Goal: Check status: Check status

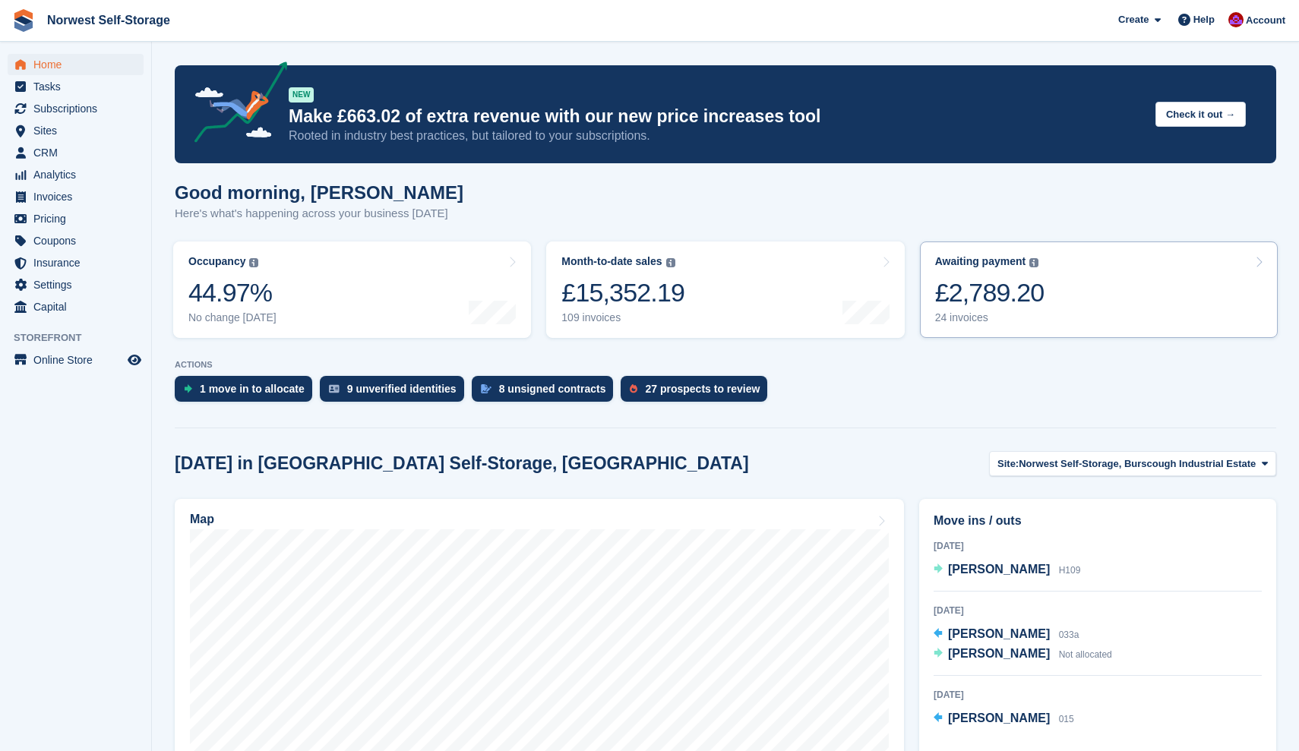
click at [1067, 290] on link "Awaiting payment The total outstanding balance on all open invoices. £2,789.20 …" at bounding box center [1099, 289] width 358 height 96
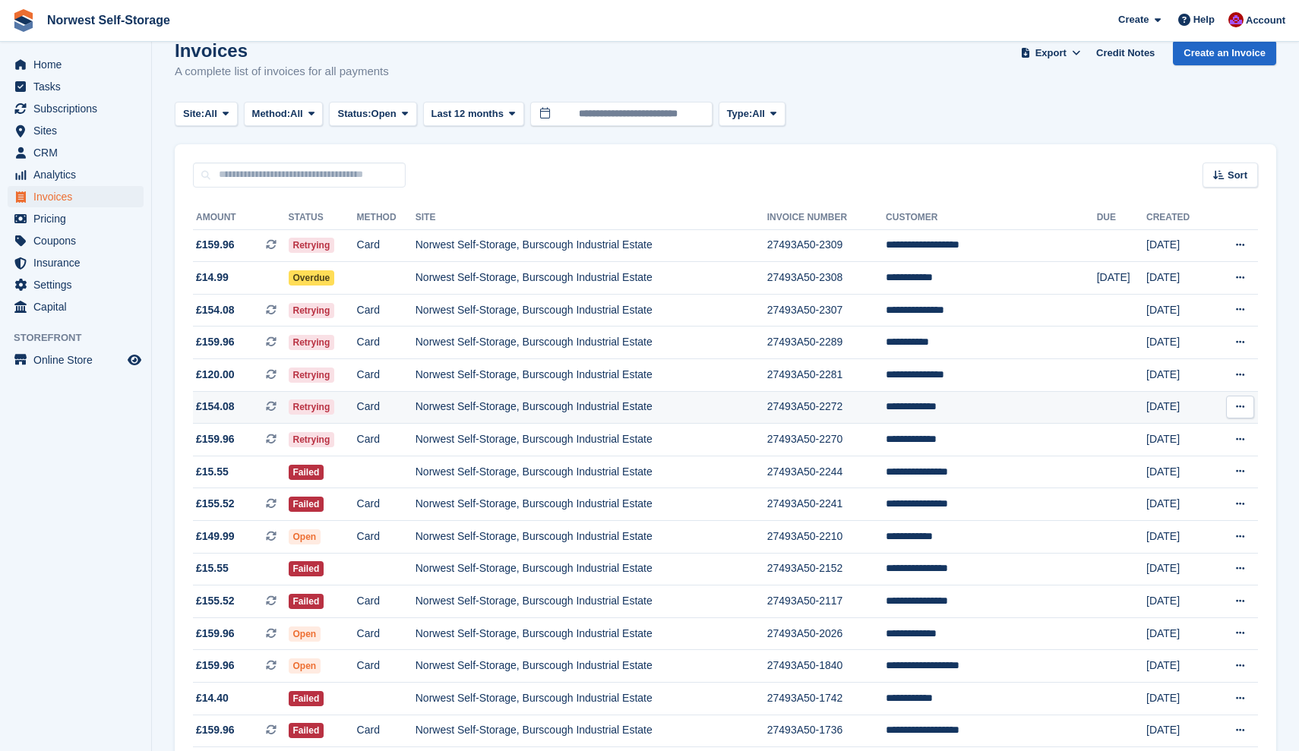
scroll to position [35, 0]
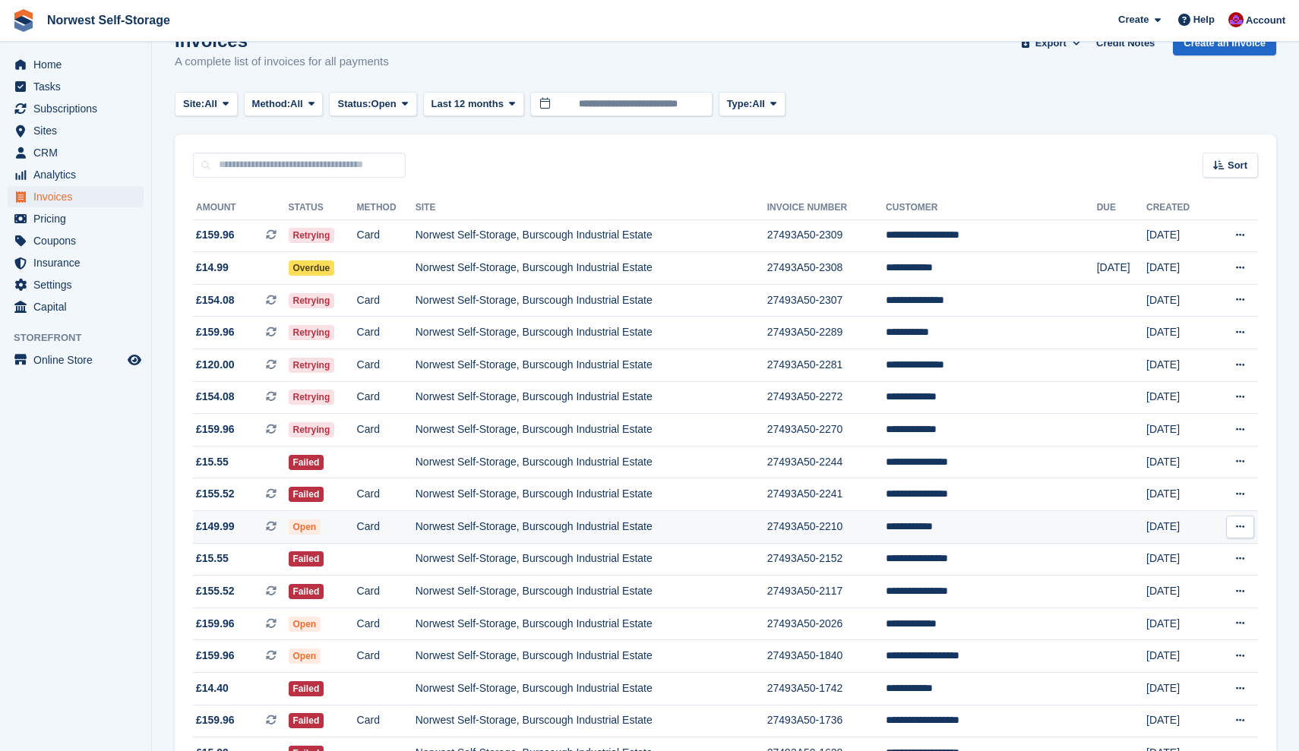
click at [248, 529] on span "£149.99 This is a recurring subscription invoice." at bounding box center [241, 527] width 96 height 16
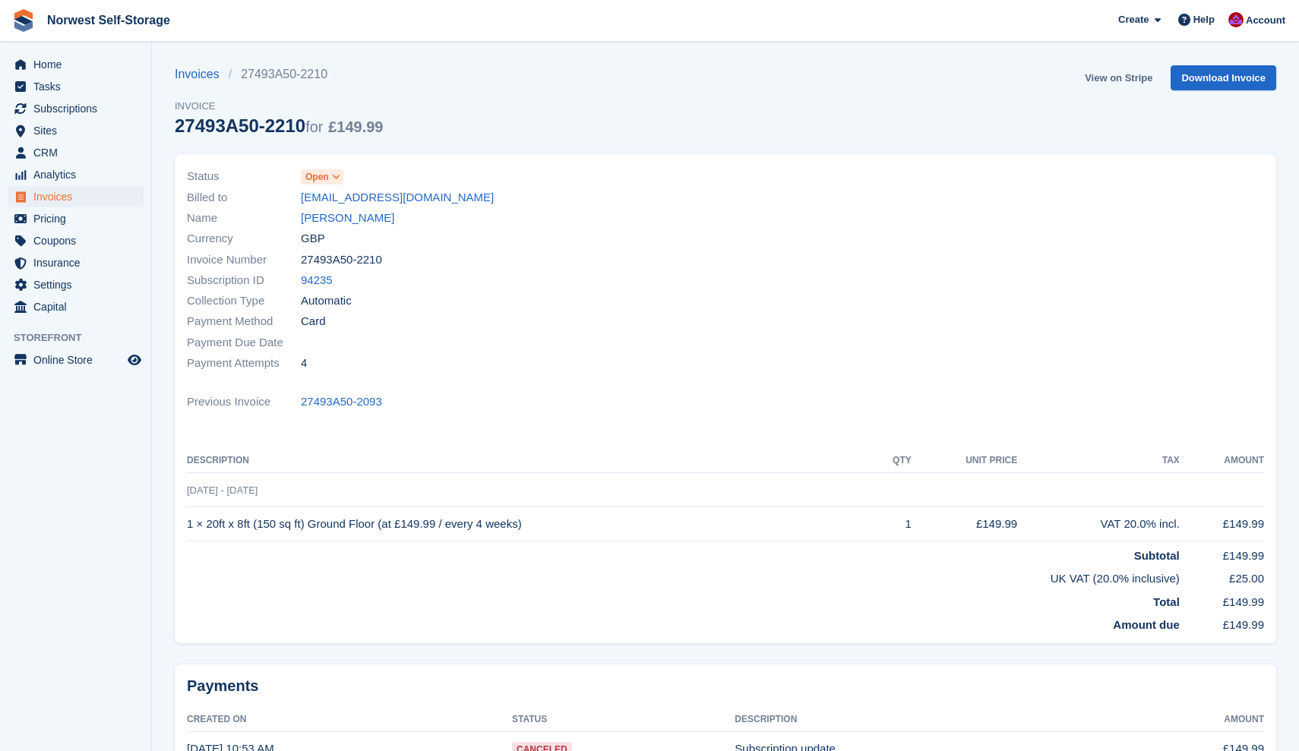
click at [1101, 76] on link "View on Stripe" at bounding box center [1118, 77] width 80 height 25
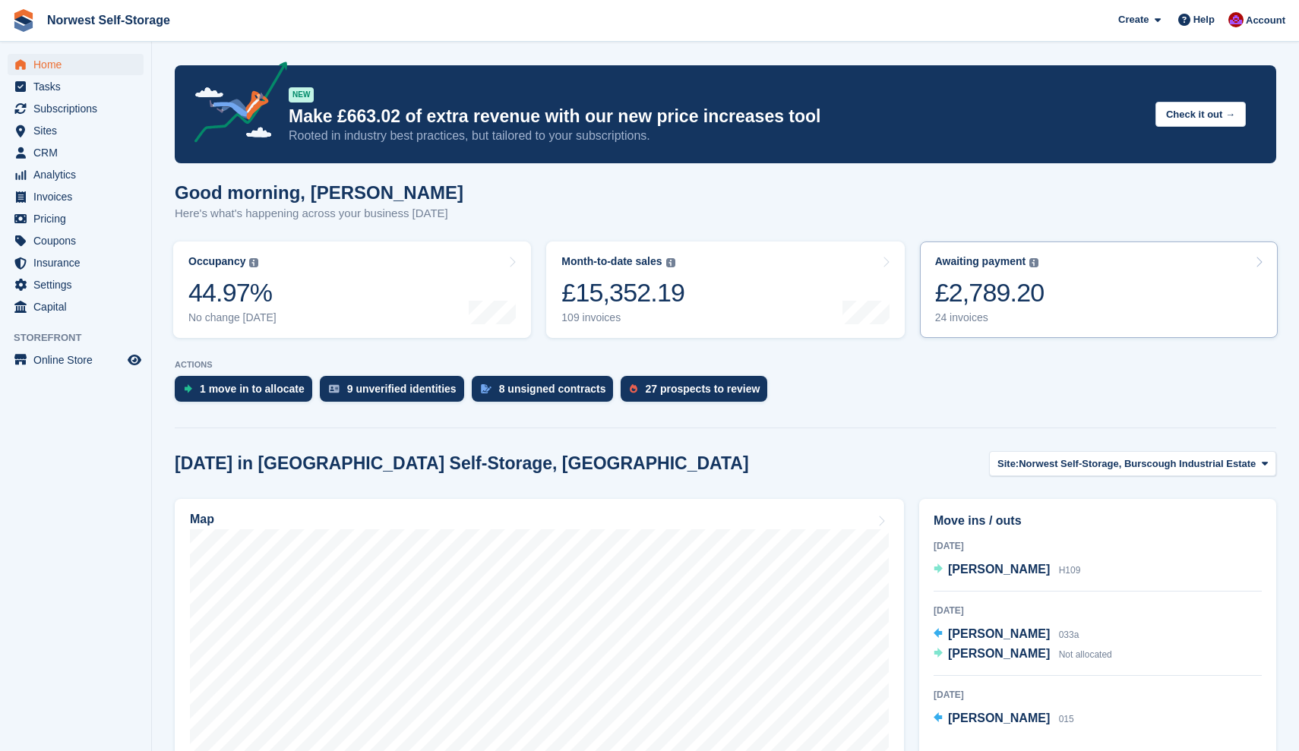
click at [1099, 300] on link "Awaiting payment The total outstanding balance on all open invoices. £2,789.20 …" at bounding box center [1099, 289] width 358 height 96
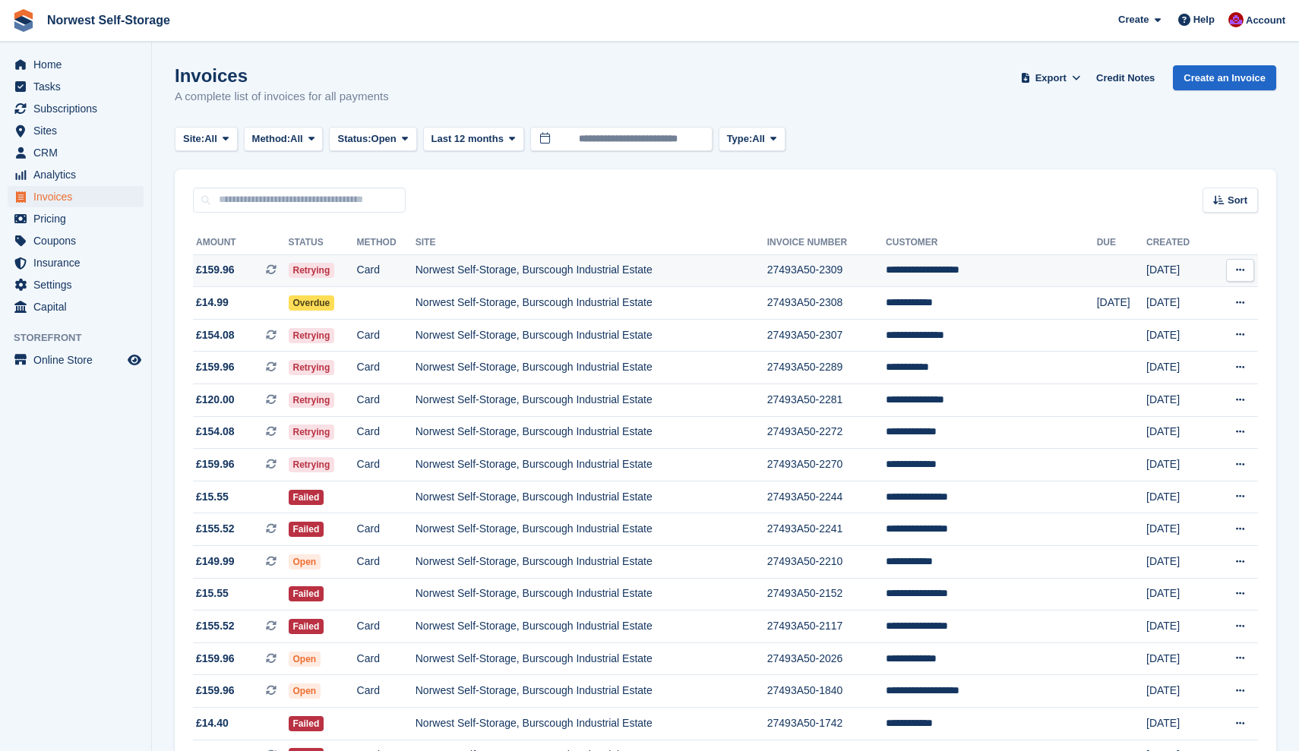
click at [247, 267] on span "£159.96 This is a recurring subscription invoice." at bounding box center [241, 270] width 96 height 16
click at [253, 334] on span "£154.08 This is a recurring subscription invoice." at bounding box center [241, 335] width 96 height 16
click at [249, 371] on span "£159.96 This is a recurring subscription invoice." at bounding box center [241, 367] width 96 height 16
click at [251, 402] on span "£120.00 This is a recurring subscription invoice." at bounding box center [241, 400] width 96 height 16
click at [251, 440] on span "£154.08 This is a recurring subscription invoice." at bounding box center [241, 432] width 96 height 16
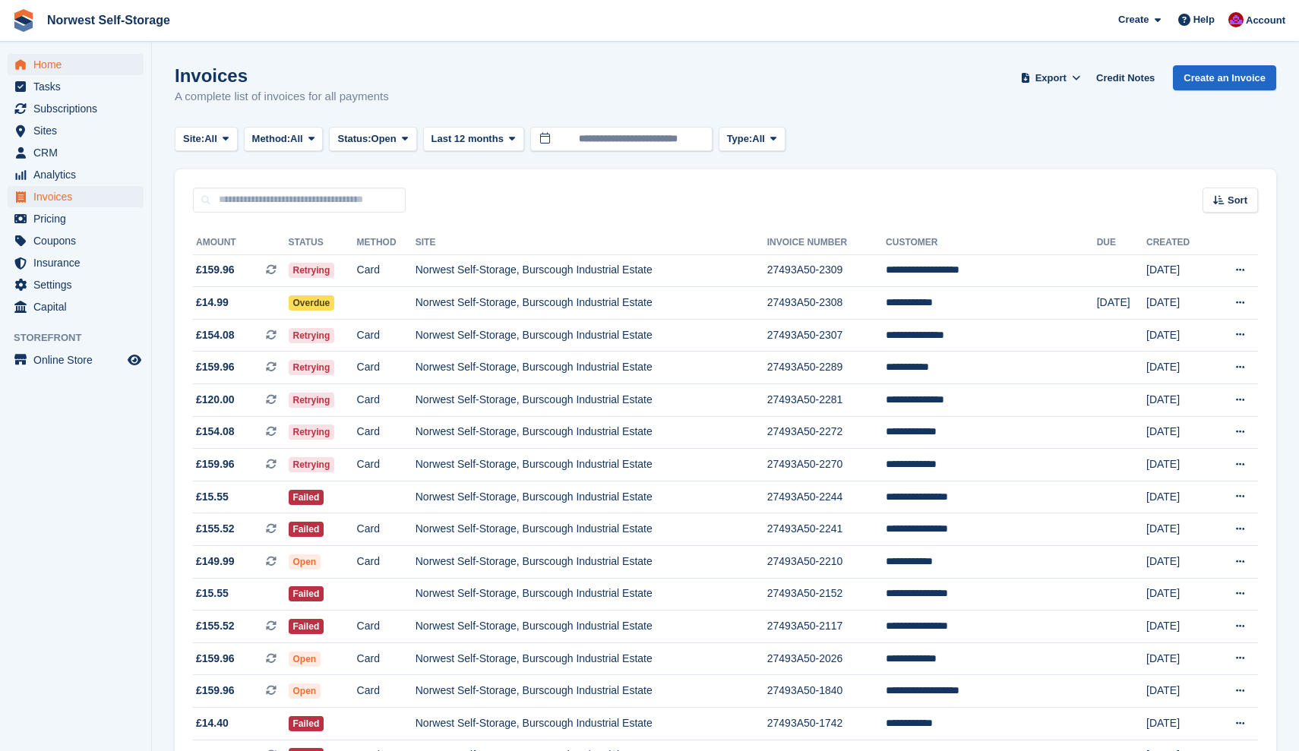
click at [52, 65] on span "Home" at bounding box center [78, 64] width 91 height 21
